Goal: Task Accomplishment & Management: Use online tool/utility

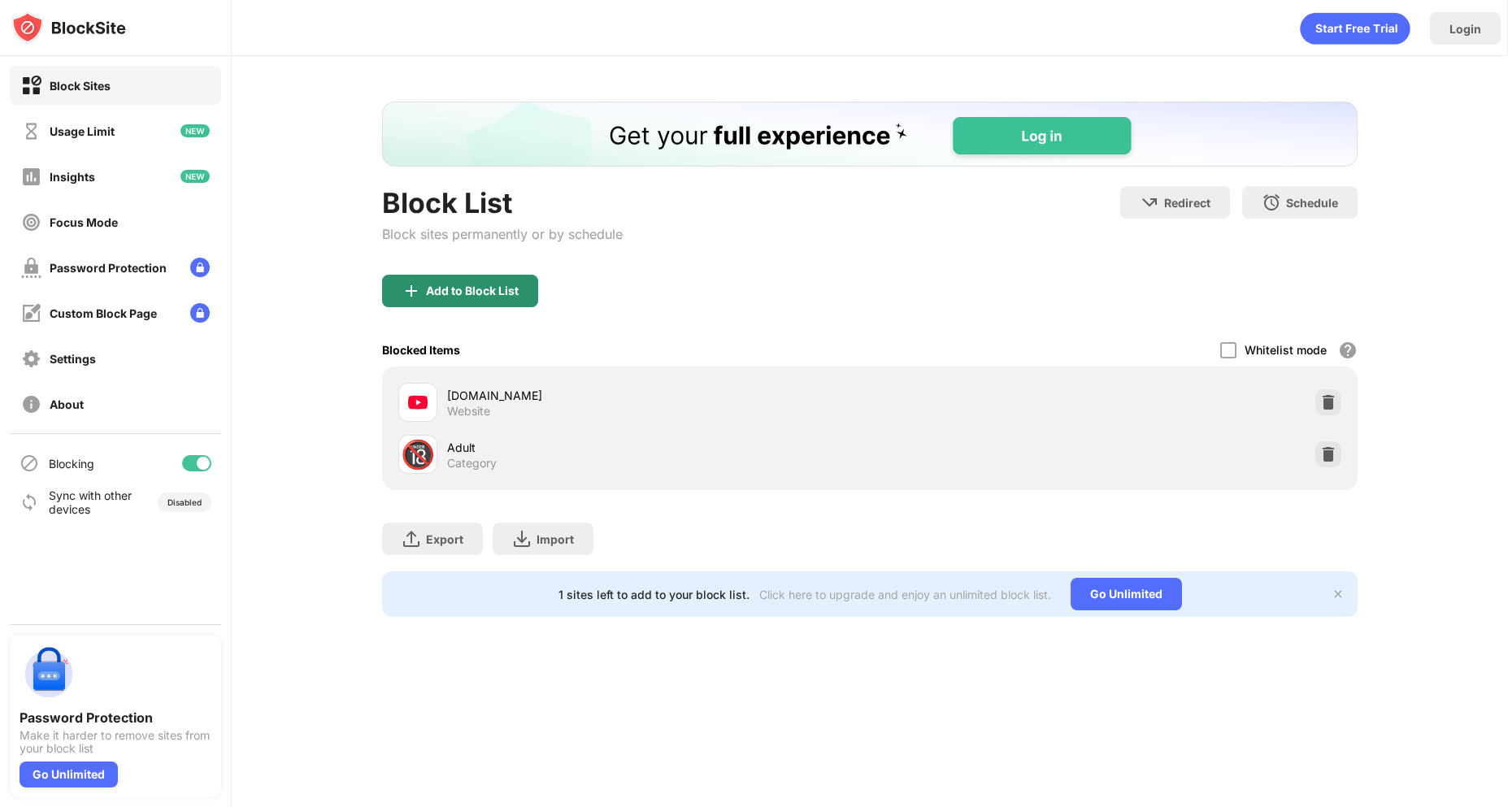
click at [514, 292] on div "Add to Block List" at bounding box center [472, 290] width 93 height 13
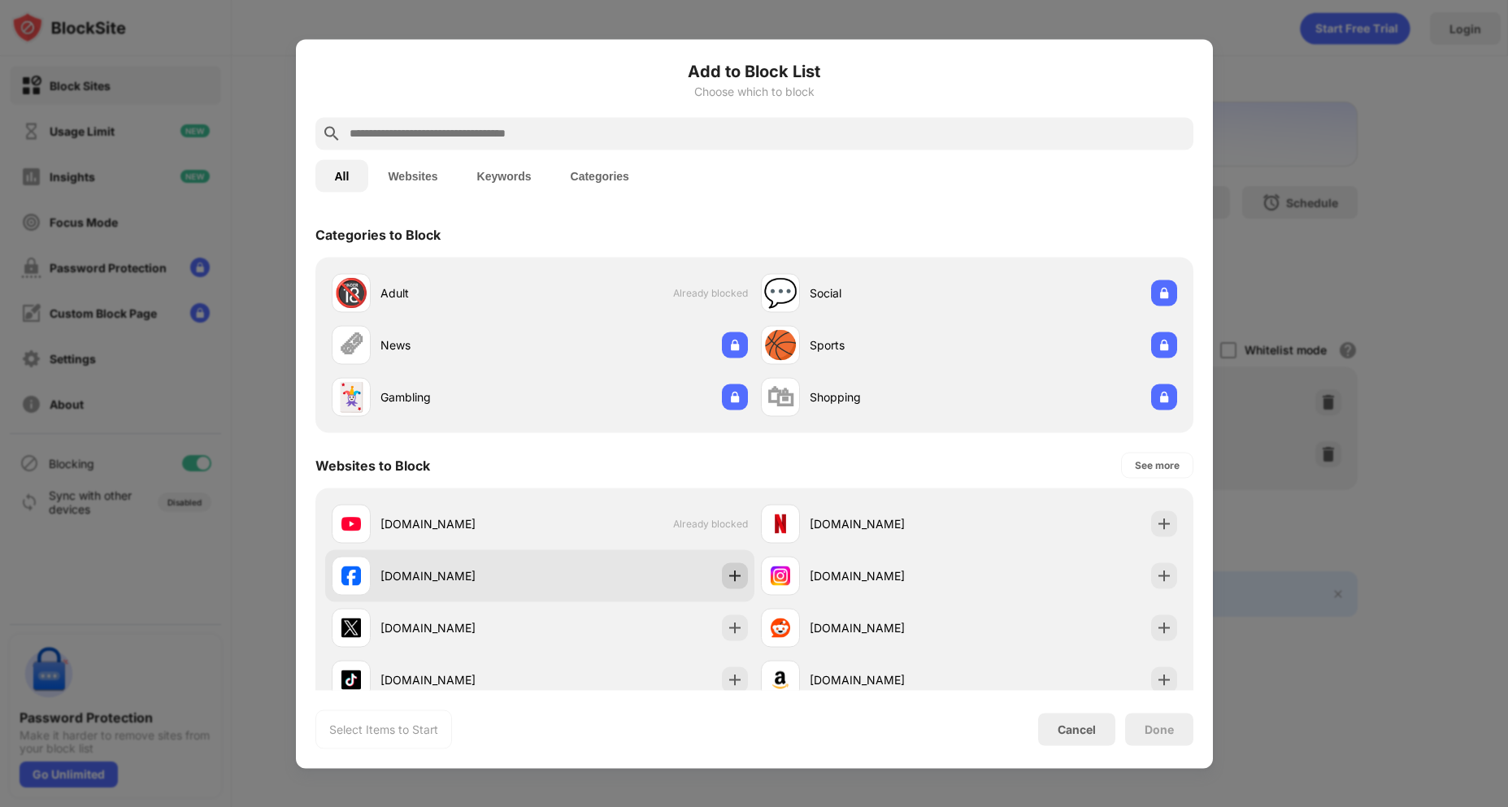
click at [722, 575] on div at bounding box center [735, 575] width 26 height 26
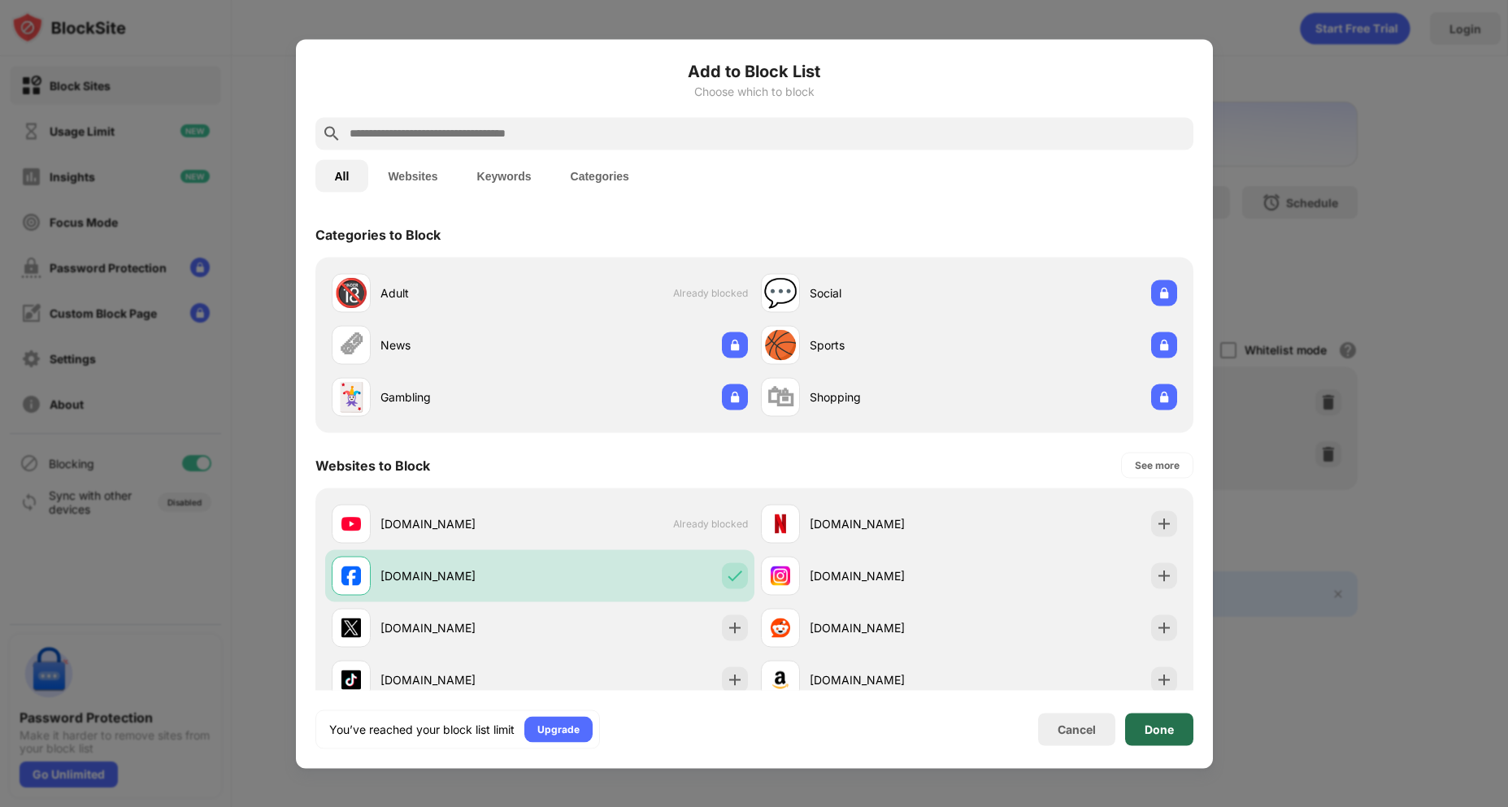
click at [1158, 731] on div "Done" at bounding box center [1158, 728] width 29 height 13
